Goal: Task Accomplishment & Management: Use online tool/utility

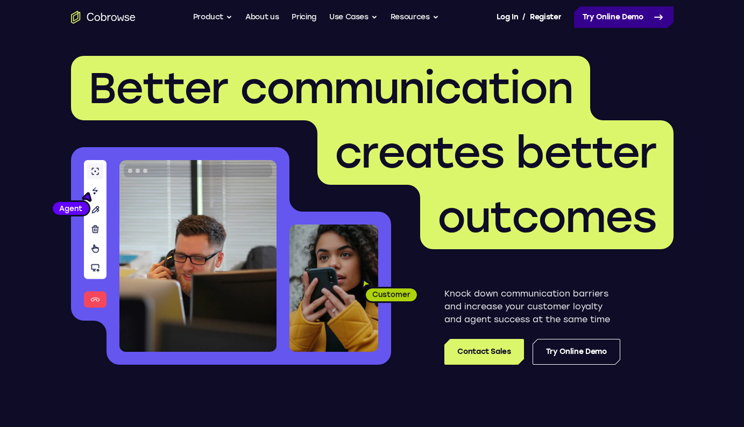
click at [617, 27] on link "Try Online Demo" at bounding box center [623, 17] width 99 height 22
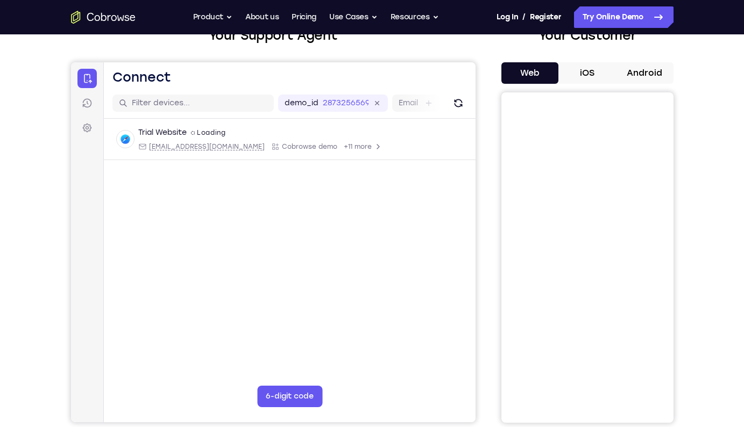
scroll to position [76, 0]
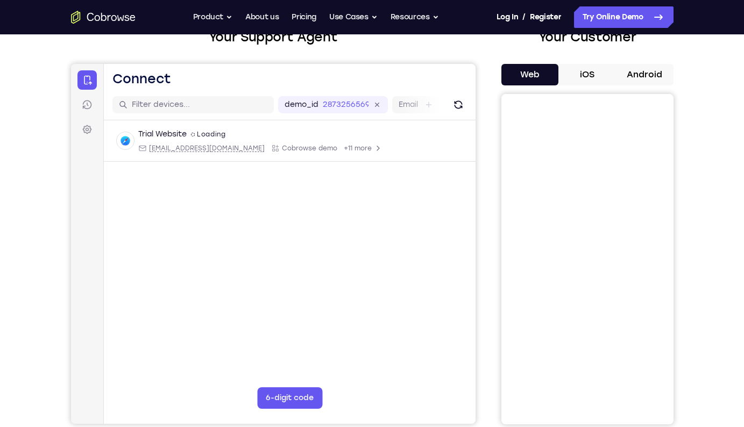
click at [596, 72] on button "iOS" at bounding box center [587, 75] width 58 height 22
click at [538, 78] on button "Web" at bounding box center [530, 75] width 58 height 22
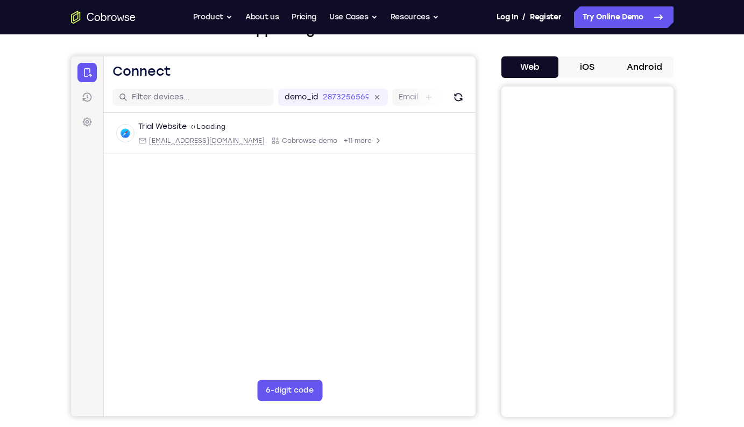
scroll to position [78, 0]
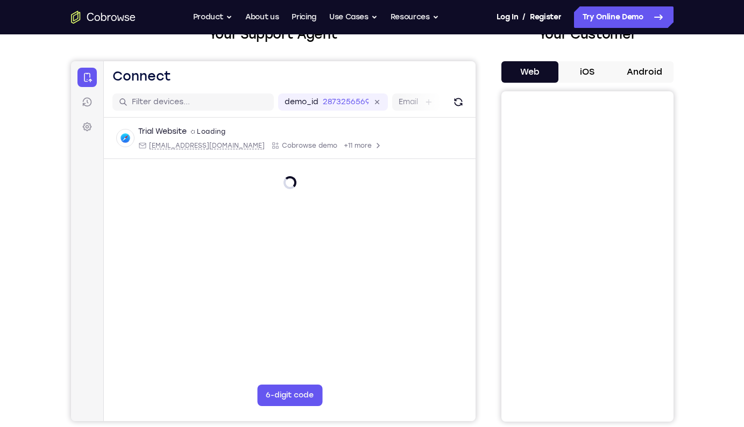
click at [655, 75] on button "Android" at bounding box center [645, 72] width 58 height 22
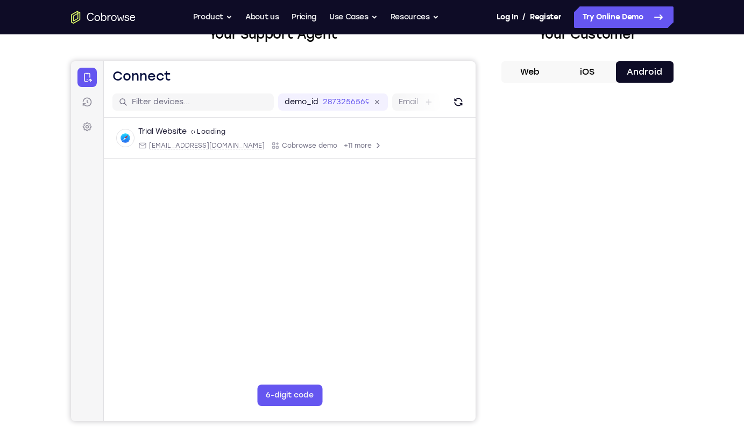
click at [576, 73] on button "iOS" at bounding box center [587, 72] width 58 height 22
click at [524, 70] on button "Web" at bounding box center [530, 72] width 58 height 22
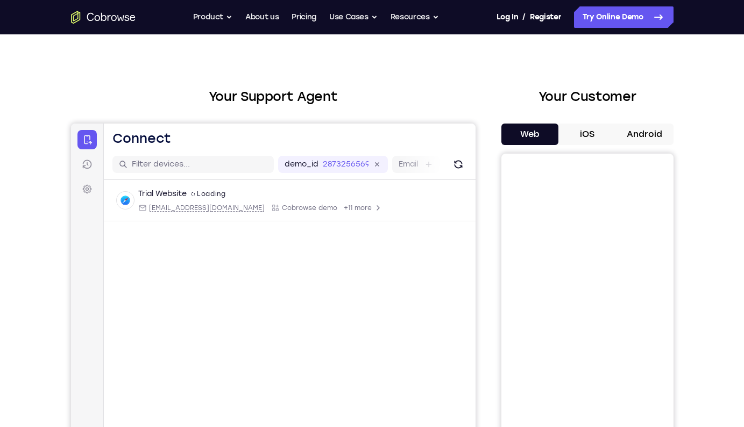
scroll to position [13, 0]
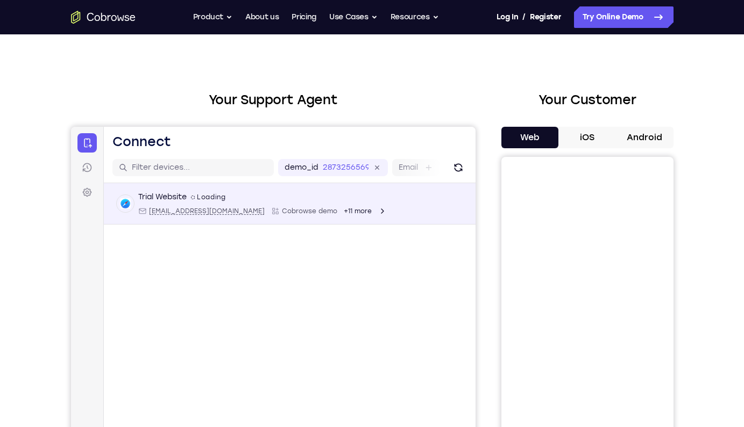
click at [234, 195] on div "Trial Website spin2 Loading" at bounding box center [262, 197] width 248 height 11
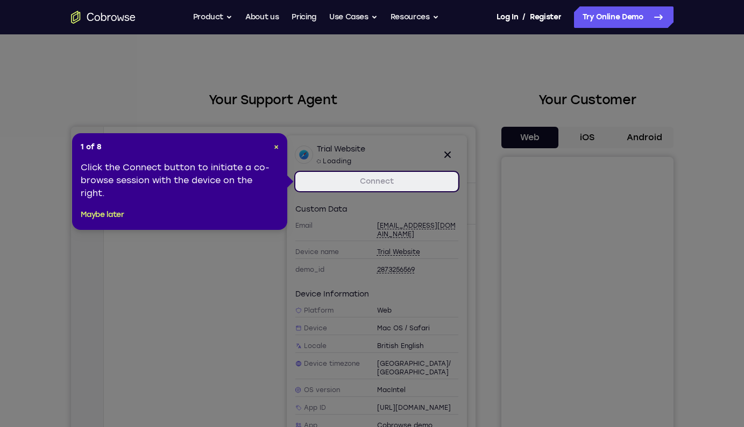
click at [172, 275] on icon at bounding box center [376, 213] width 752 height 427
click at [334, 182] on link "Connect" at bounding box center [376, 181] width 163 height 19
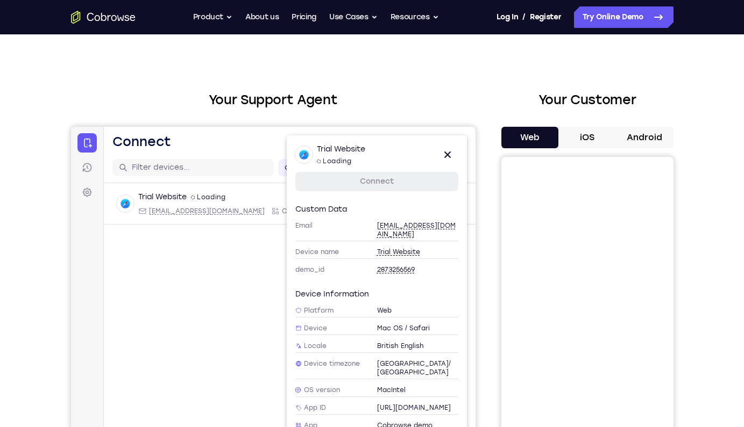
click at [349, 187] on link "Connect" at bounding box center [376, 181] width 163 height 19
click at [354, 178] on link "Connect" at bounding box center [376, 181] width 163 height 19
click at [453, 154] on icon at bounding box center [446, 154] width 13 height 13
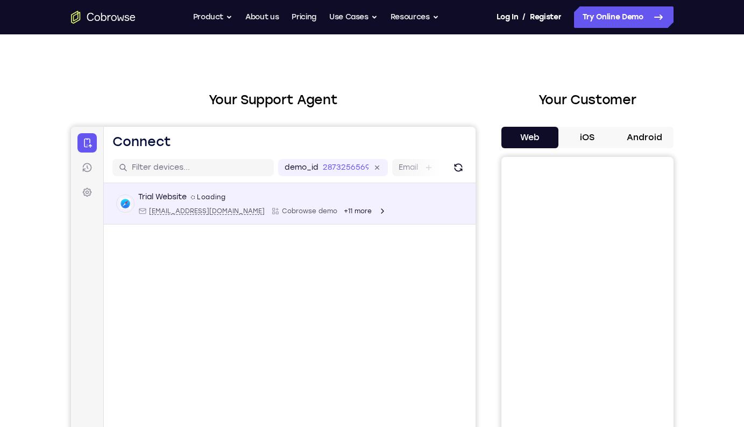
click at [416, 194] on div "Trial Website spin2 Loading [EMAIL_ADDRESS][DOMAIN_NAME] Cobrowse demo +11 more" at bounding box center [289, 204] width 346 height 24
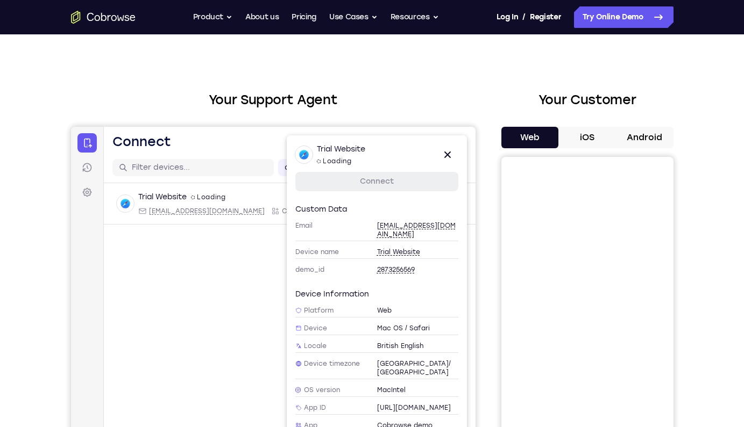
click at [403, 183] on link "Connect" at bounding box center [376, 181] width 163 height 19
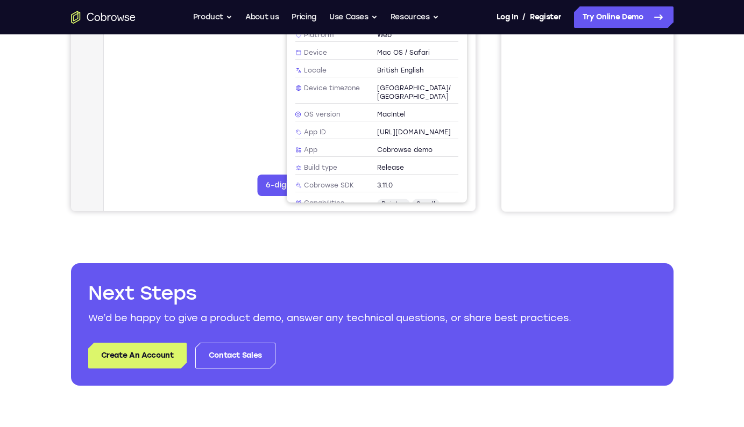
scroll to position [283, 0]
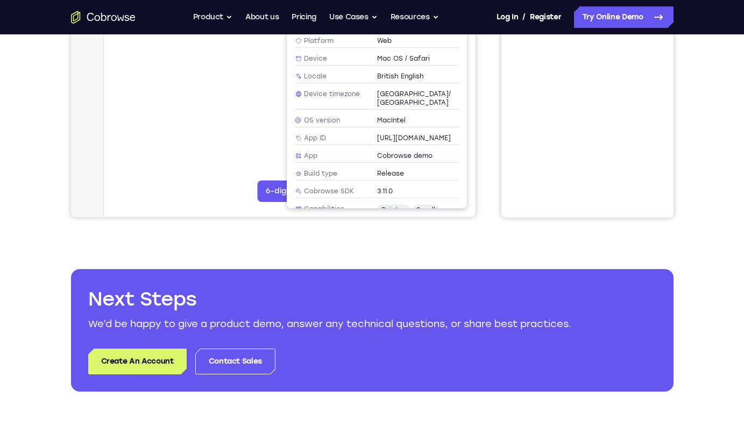
click at [200, 188] on main "demo_id 2873256569 2873256569 Email User ID Device ID Device name 6-digit code …" at bounding box center [288, 63] width 371 height 360
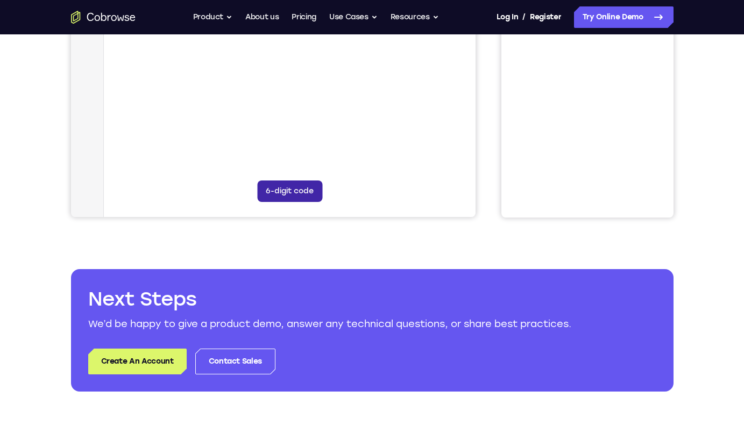
click at [289, 193] on button "6-digit code" at bounding box center [288, 192] width 65 height 22
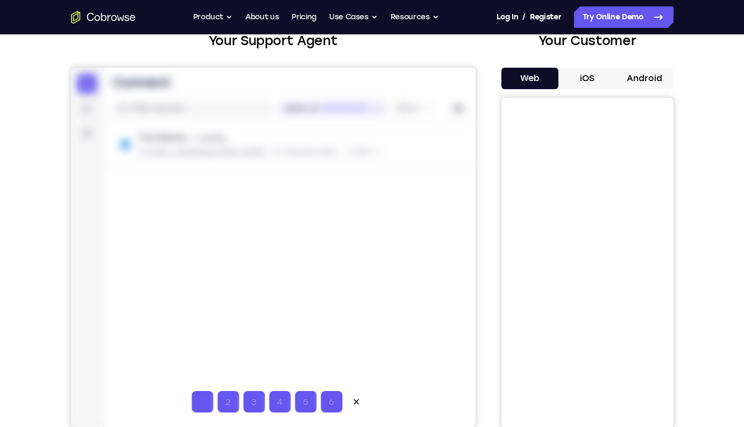
scroll to position [74, 0]
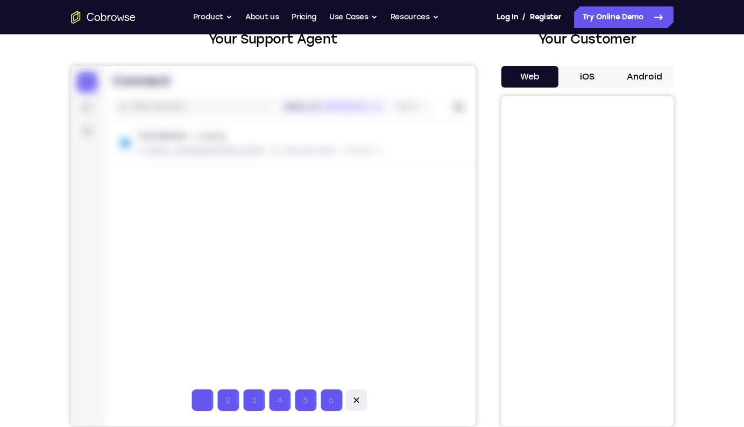
click at [360, 399] on icon at bounding box center [355, 400] width 11 height 11
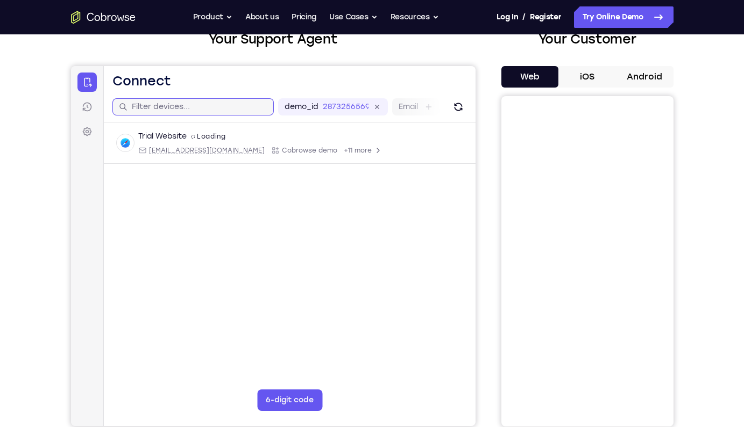
click at [232, 105] on input "text" at bounding box center [198, 107] width 135 height 11
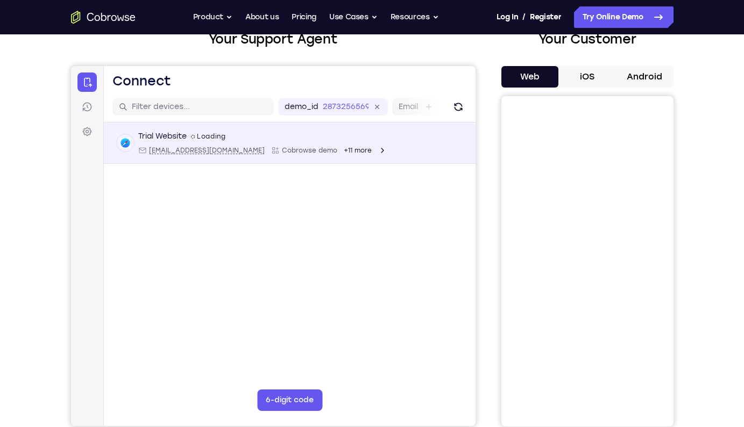
click at [232, 137] on div "Trial Website spin2 Loading" at bounding box center [262, 136] width 248 height 11
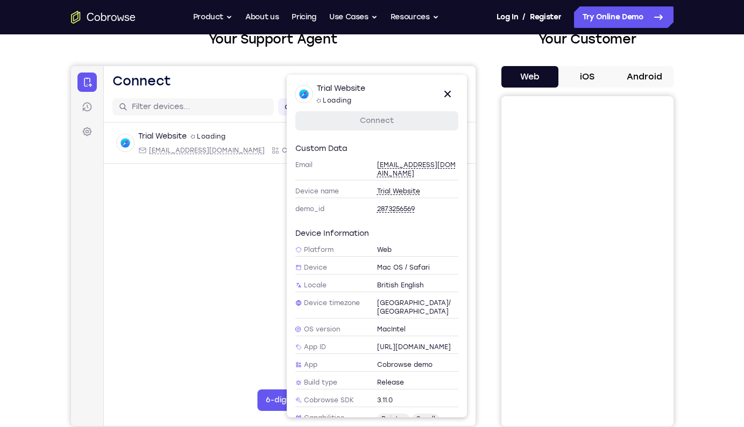
click at [349, 119] on link "Connect" at bounding box center [376, 120] width 163 height 19
click at [350, 187] on span "Device name" at bounding box center [336, 191] width 82 height 9
type input "Trial Website"
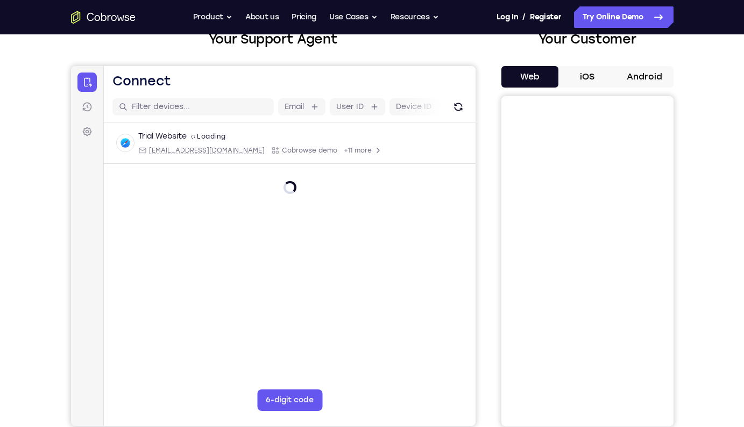
click at [580, 76] on button "iOS" at bounding box center [587, 77] width 58 height 22
click at [533, 72] on button "Web" at bounding box center [530, 77] width 58 height 22
click at [87, 106] on icon at bounding box center [87, 107] width 2 height 4
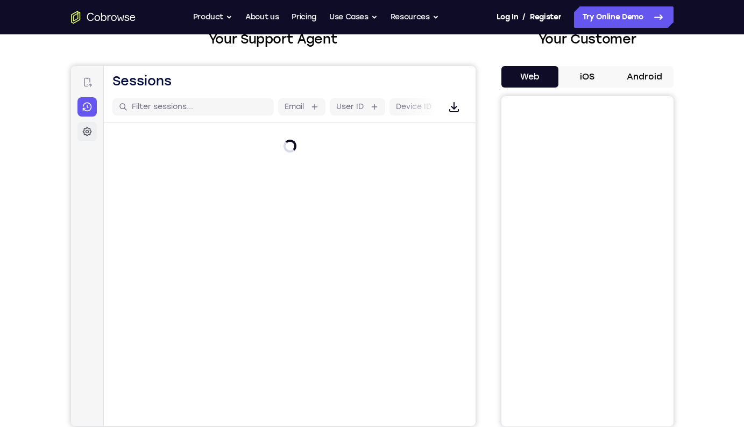
click at [87, 137] on icon at bounding box center [86, 131] width 11 height 11
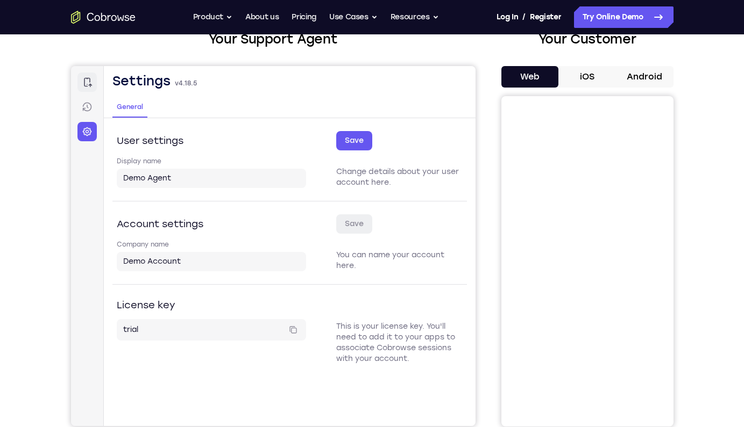
click at [86, 88] on link "Connect" at bounding box center [86, 82] width 19 height 19
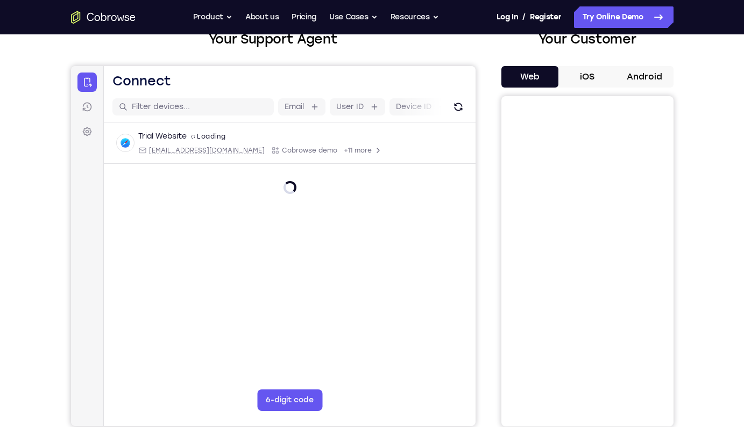
click at [272, 166] on div at bounding box center [288, 179] width 371 height 30
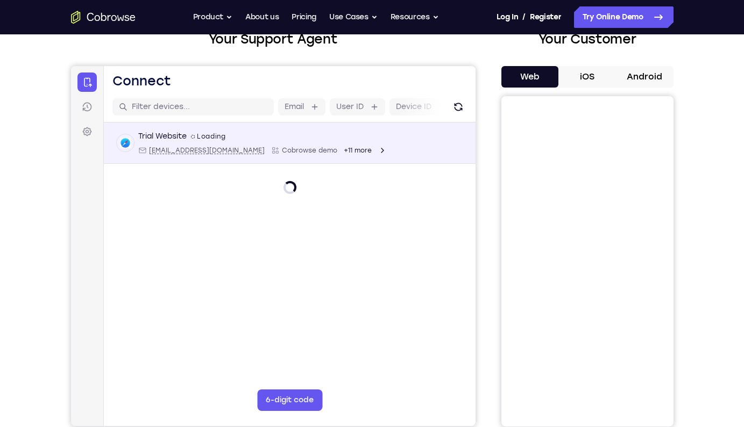
click at [281, 149] on span "Cobrowse demo" at bounding box center [308, 150] width 55 height 9
click at [395, 145] on div "Trial Website spin2 Loading [EMAIL_ADDRESS][DOMAIN_NAME] Cobrowse demo +11 more" at bounding box center [289, 143] width 346 height 24
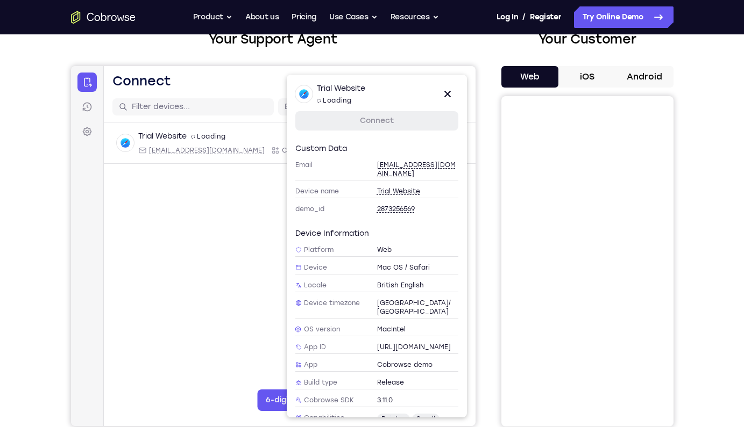
click at [384, 122] on link "Connect" at bounding box center [376, 120] width 163 height 19
click at [188, 255] on main "Email User ID Device ID Device name Trial Website Trial Website 6-digit code Co…" at bounding box center [288, 272] width 371 height 360
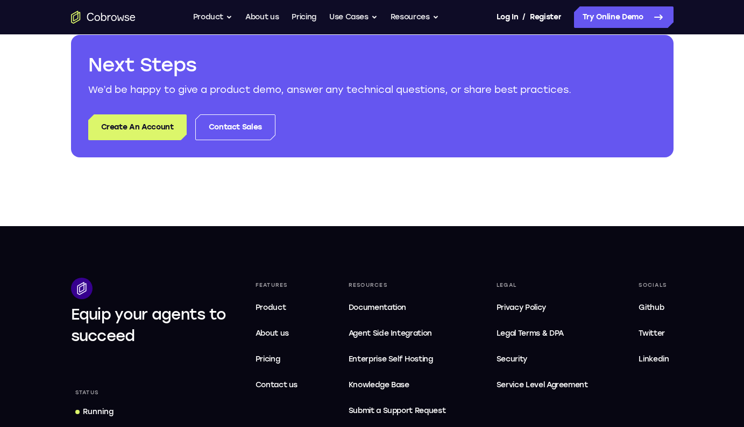
scroll to position [410, 0]
